Goal: Navigation & Orientation: Find specific page/section

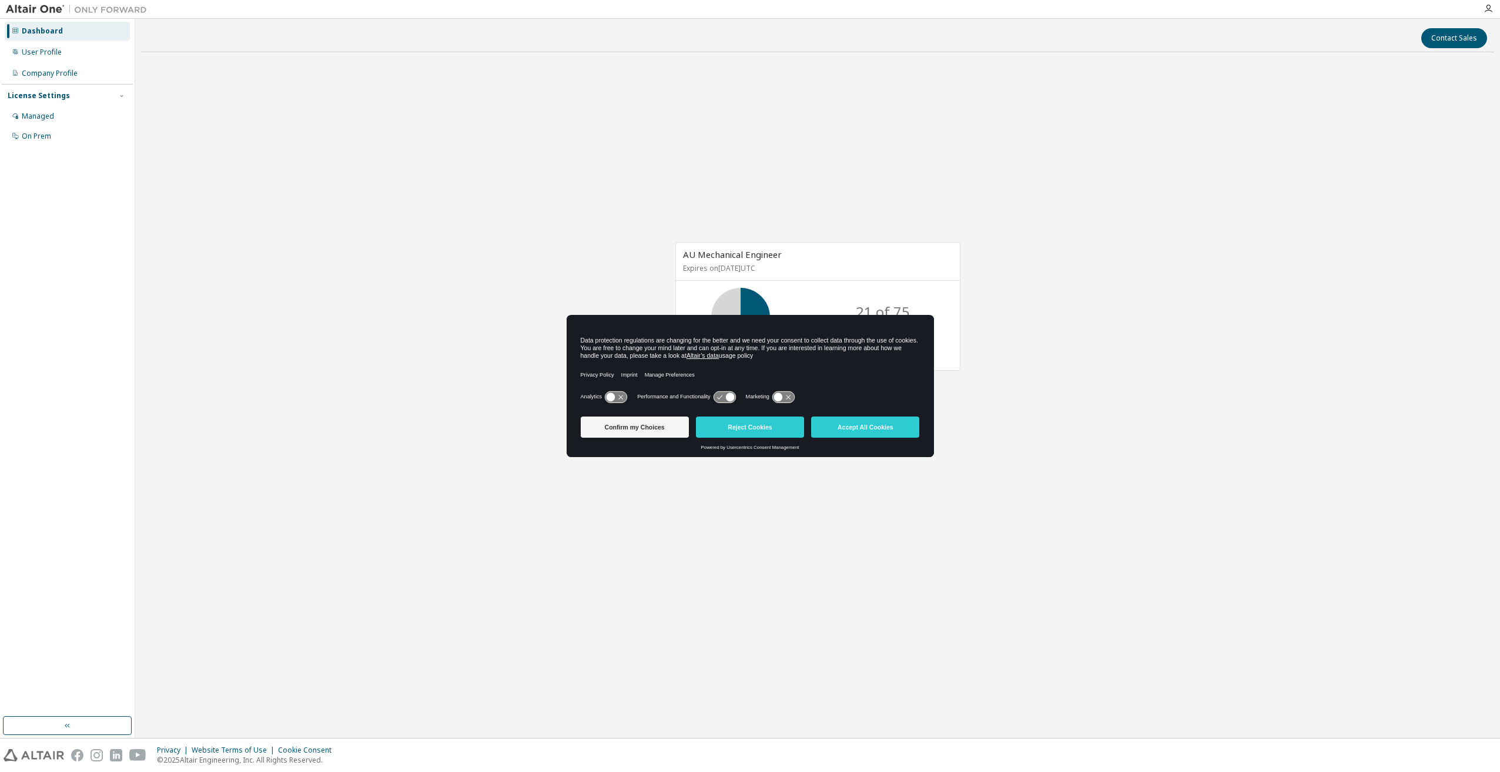
click at [699, 486] on div "AU Mechanical Engineer Expires on [DATE] UTC 21 of 75 ALTAIR UNITS USED View Li…" at bounding box center [817, 313] width 1353 height 502
click at [880, 430] on button "Accept All Cookies" at bounding box center [865, 427] width 108 height 21
